Goal: Task Accomplishment & Management: Manage account settings

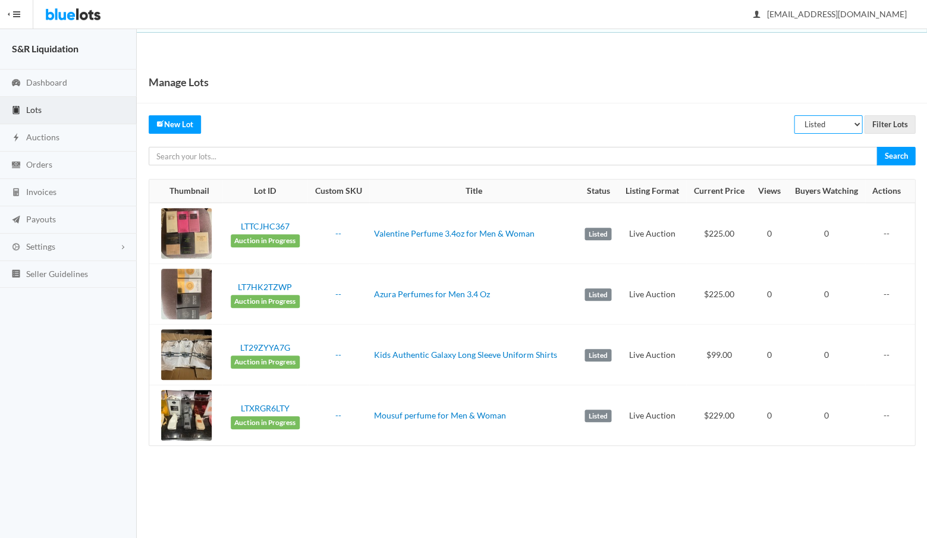
select select "scheduled"
click at [882, 121] on input "Filter Lots" at bounding box center [889, 124] width 51 height 18
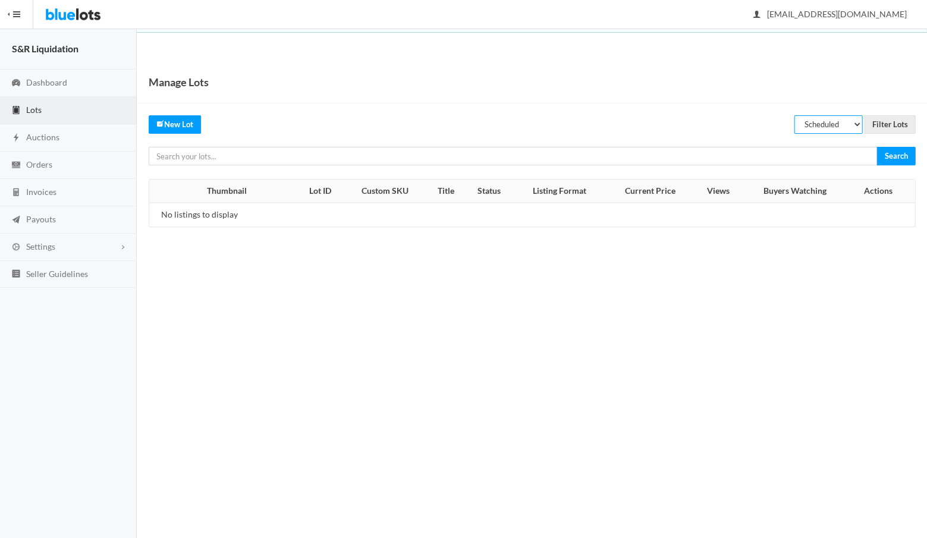
select select "sold"
click at [881, 121] on input "Filter Lots" at bounding box center [889, 124] width 51 height 18
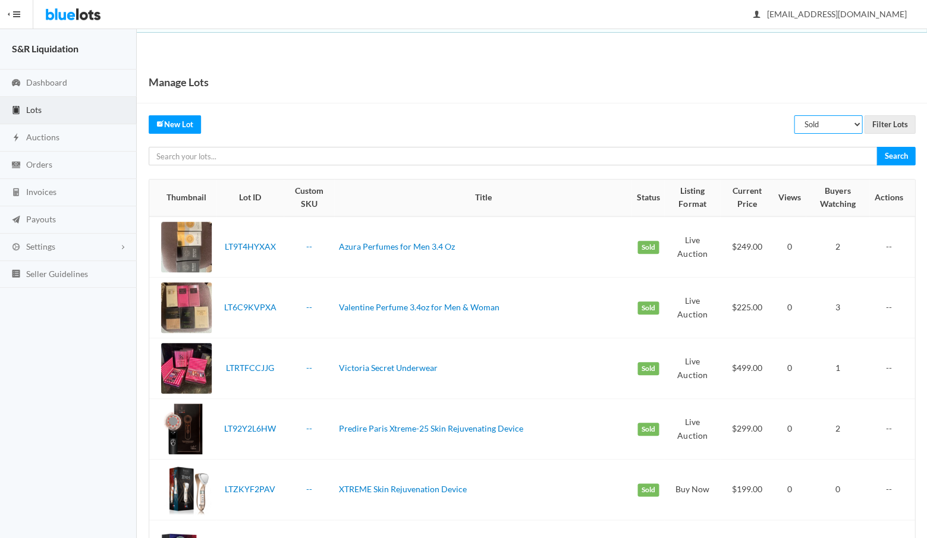
select select "listed"
click at [887, 123] on input "Filter Lots" at bounding box center [889, 124] width 51 height 18
